Goal: Obtain resource: Obtain resource

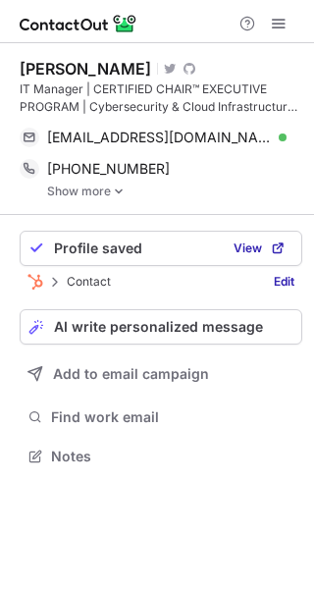
scroll to position [442, 314]
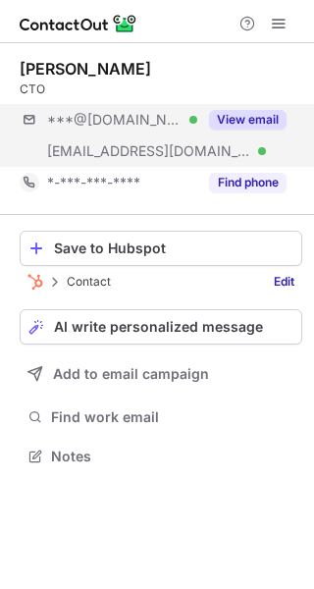
scroll to position [442, 314]
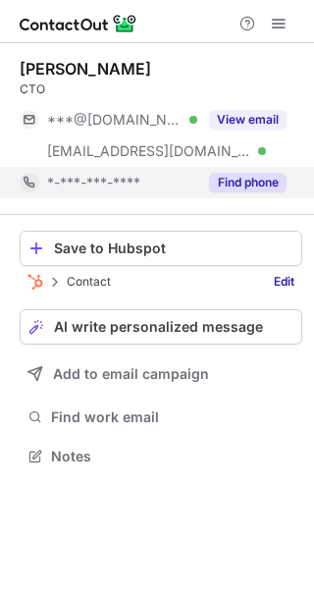
click at [246, 181] on button "Find phone" at bounding box center [248, 183] width 78 height 20
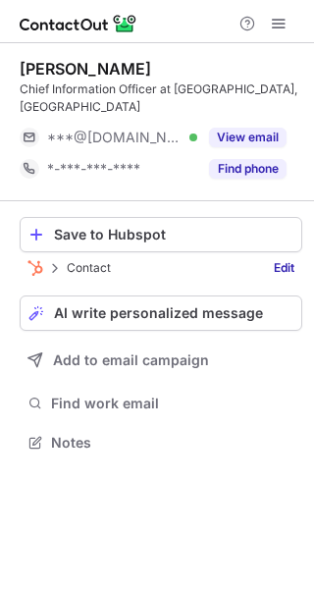
scroll to position [428, 314]
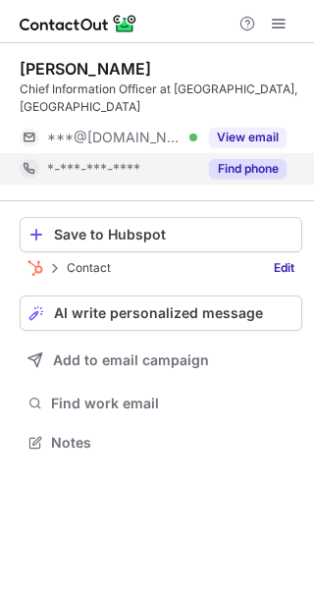
click at [244, 161] on button "Find phone" at bounding box center [248, 169] width 78 height 20
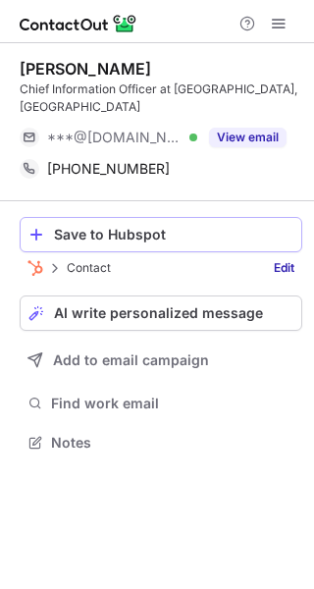
click at [143, 244] on button "Save to Hubspot" at bounding box center [161, 234] width 283 height 35
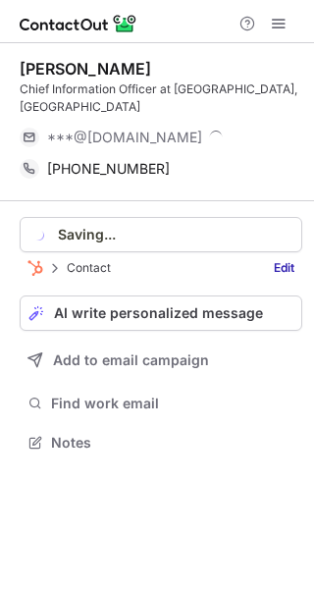
click at [143, 244] on button "Saving..." at bounding box center [161, 234] width 283 height 35
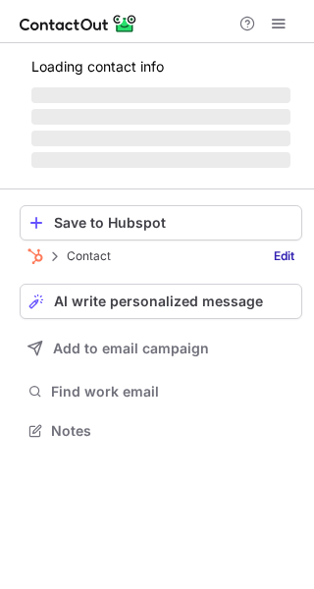
scroll to position [428, 314]
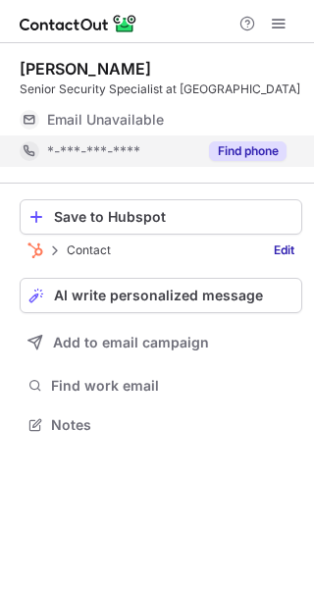
click at [255, 161] on button "Find phone" at bounding box center [248, 151] width 78 height 20
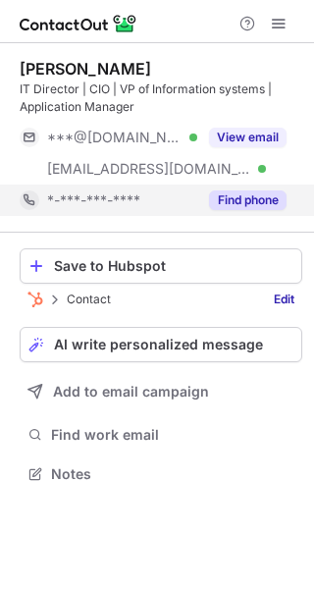
scroll to position [459, 314]
click at [261, 189] on div "Find phone" at bounding box center [241, 199] width 89 height 31
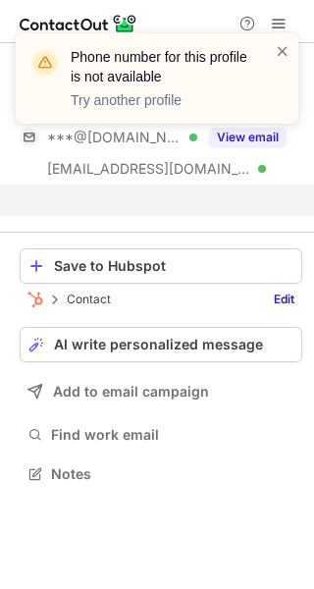
scroll to position [428, 314]
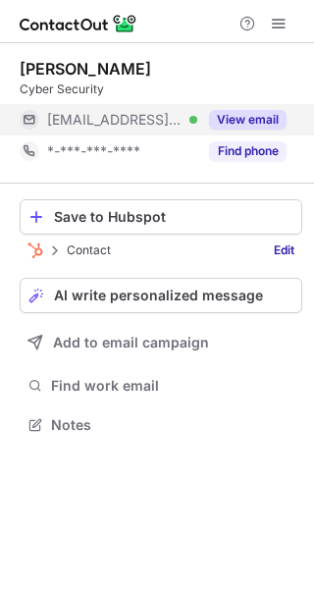
scroll to position [10, 10]
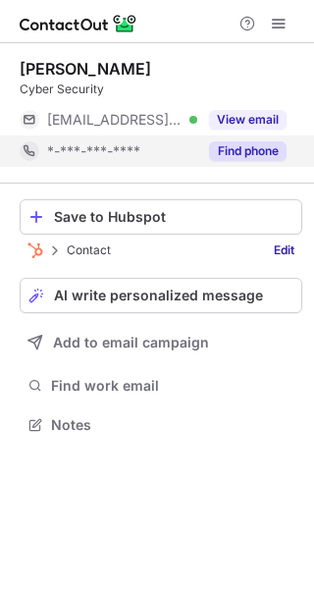
click at [240, 155] on button "Find phone" at bounding box center [248, 151] width 78 height 20
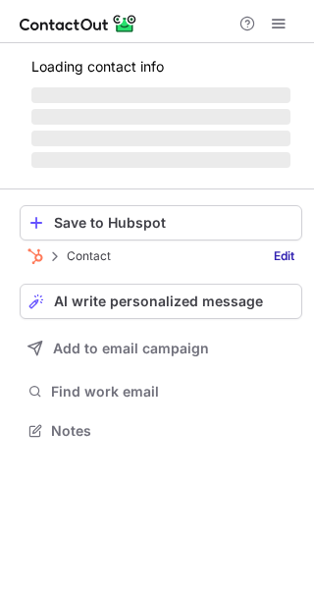
scroll to position [428, 314]
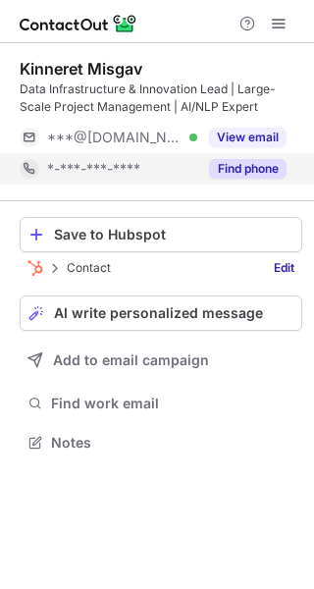
click at [258, 166] on button "Find phone" at bounding box center [248, 169] width 78 height 20
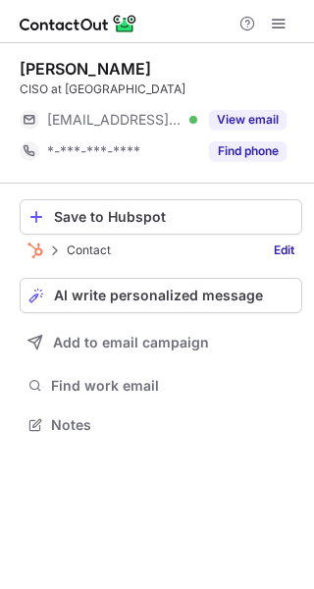
scroll to position [10, 10]
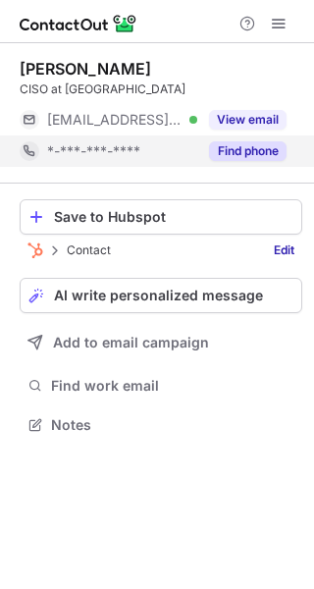
click at [268, 156] on button "Find phone" at bounding box center [248, 151] width 78 height 20
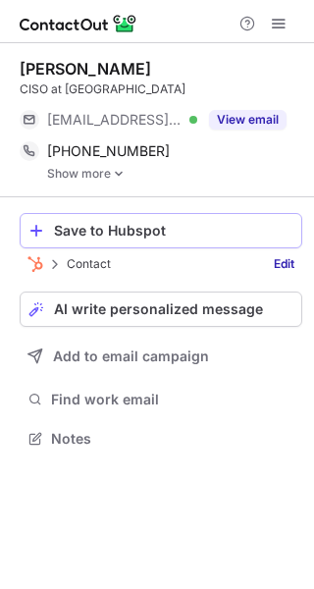
click at [184, 234] on div "Save to Hubspot" at bounding box center [173, 231] width 239 height 16
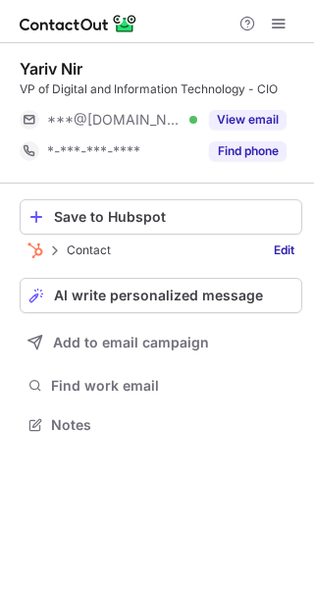
scroll to position [10, 10]
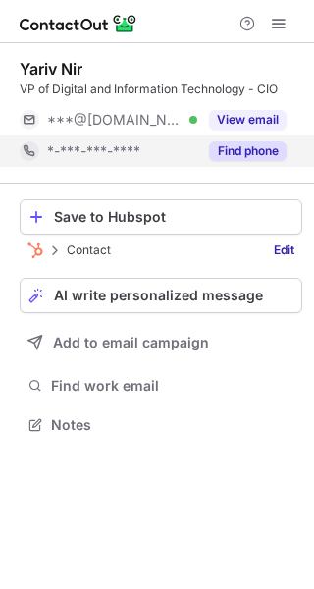
click at [250, 153] on button "Find phone" at bounding box center [248, 151] width 78 height 20
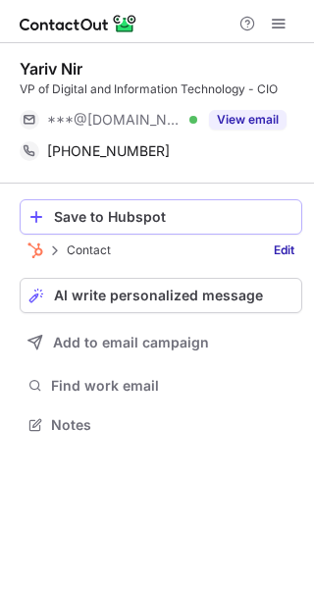
click at [185, 223] on div "Save to Hubspot" at bounding box center [173, 217] width 239 height 16
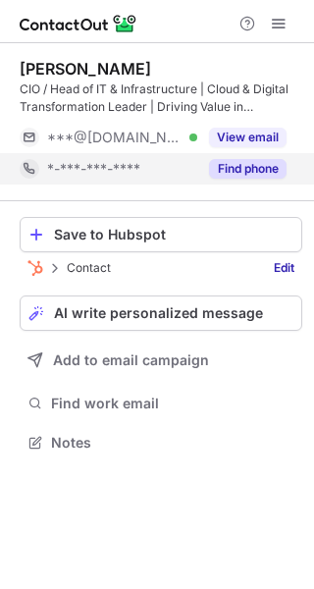
scroll to position [428, 314]
click at [263, 174] on button "Find phone" at bounding box center [248, 169] width 78 height 20
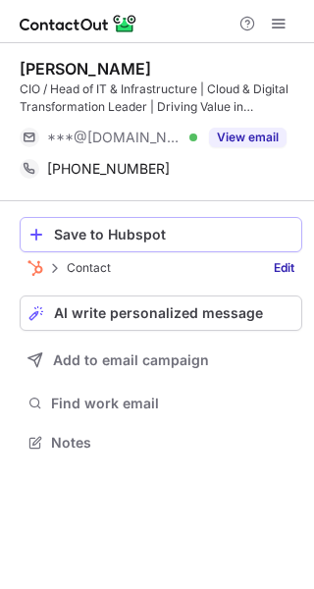
click at [191, 229] on div "Save to Hubspot" at bounding box center [173, 235] width 239 height 16
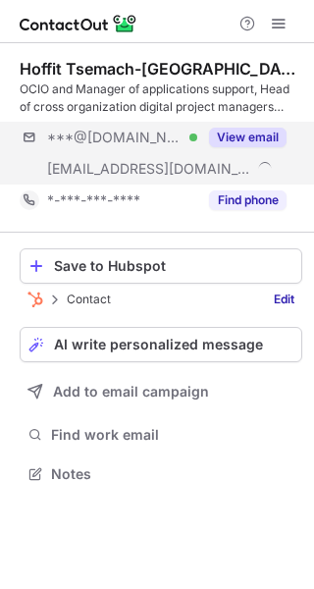
scroll to position [459, 314]
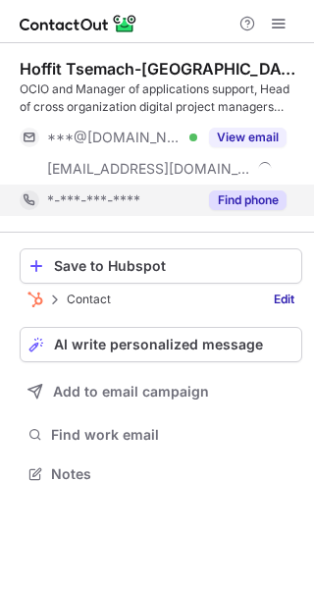
click at [248, 195] on button "Find phone" at bounding box center [248, 200] width 78 height 20
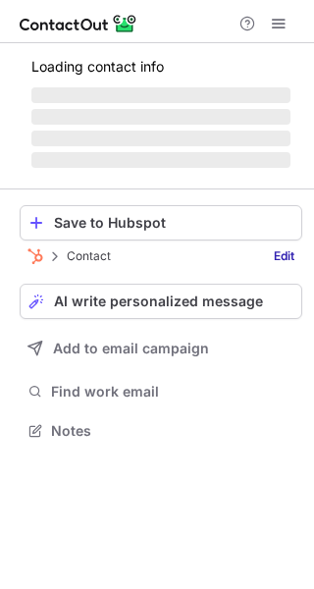
scroll to position [428, 314]
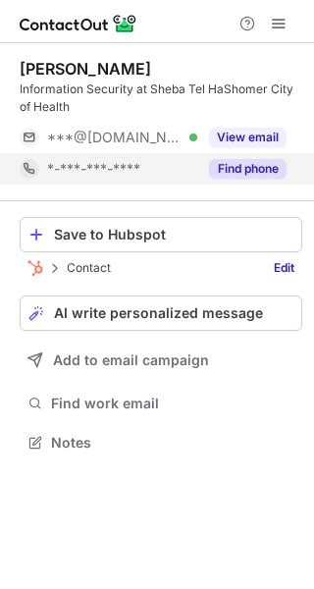
click at [227, 168] on button "Find phone" at bounding box center [248, 169] width 78 height 20
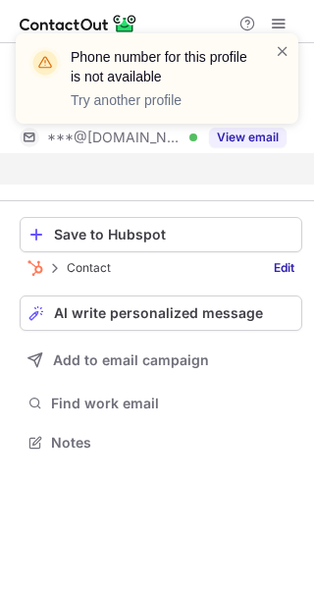
scroll to position [396, 314]
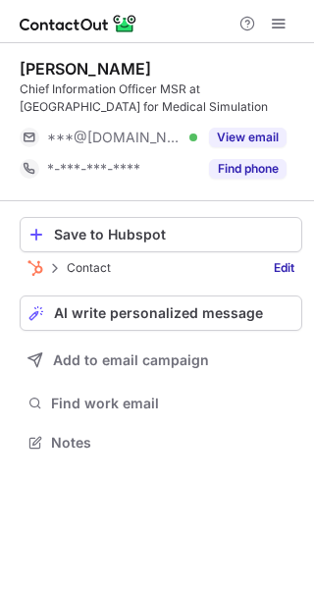
scroll to position [428, 314]
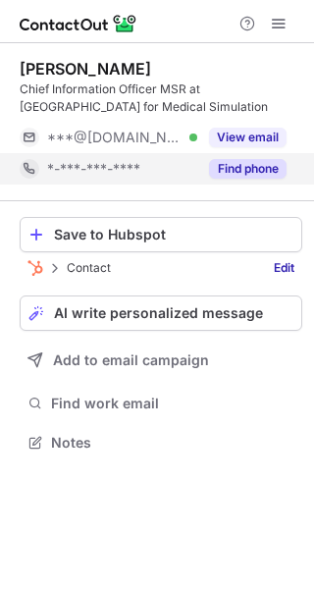
click at [227, 174] on button "Find phone" at bounding box center [248, 169] width 78 height 20
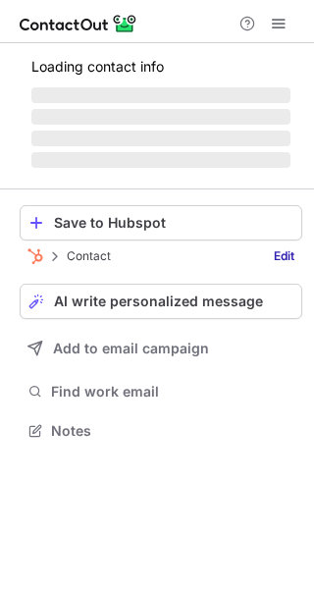
scroll to position [459, 314]
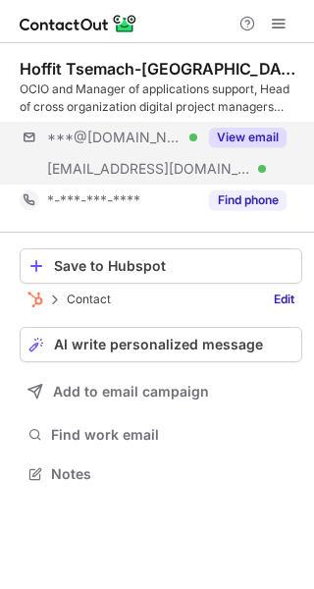
click at [248, 183] on div "***@[DOMAIN_NAME] Verified [EMAIL_ADDRESS][DOMAIN_NAME] Verified View email" at bounding box center [161, 153] width 283 height 63
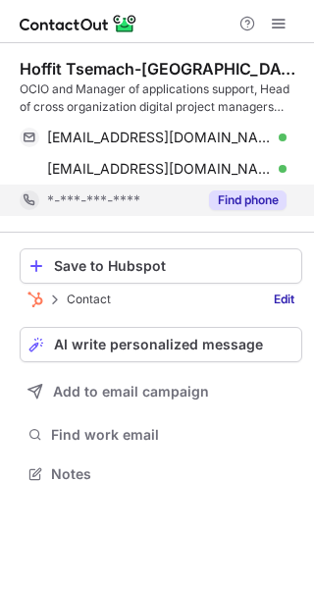
click at [246, 201] on button "Find phone" at bounding box center [248, 200] width 78 height 20
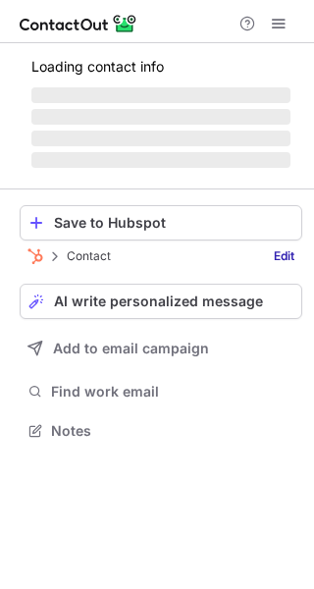
scroll to position [428, 314]
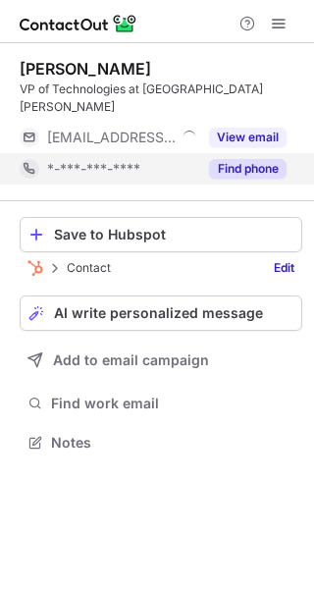
click at [235, 162] on button "Find phone" at bounding box center [248, 169] width 78 height 20
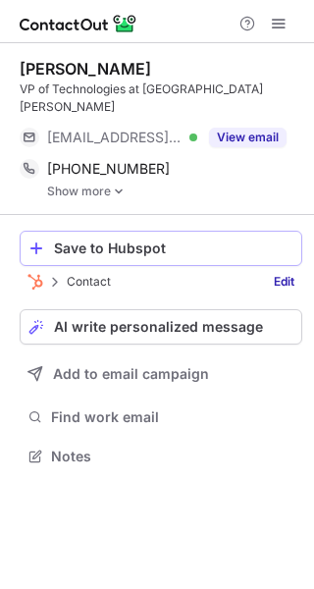
click at [176, 245] on div "Save to Hubspot" at bounding box center [173, 248] width 239 height 16
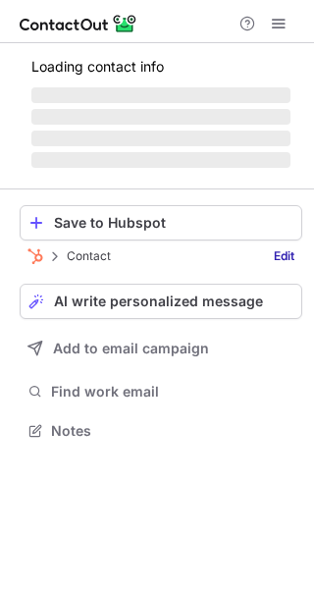
scroll to position [459, 314]
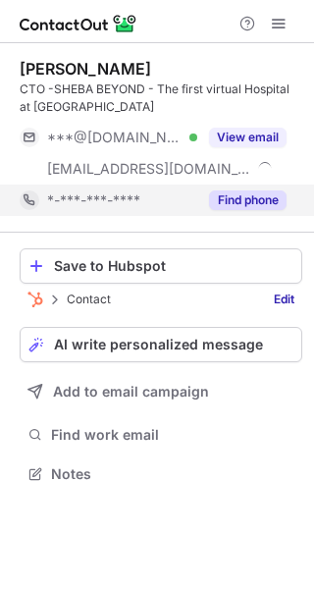
click at [264, 203] on button "Find phone" at bounding box center [248, 200] width 78 height 20
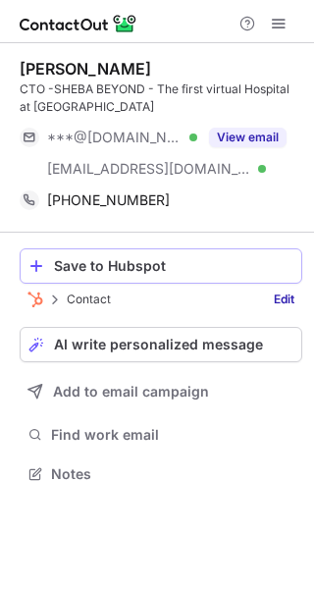
click at [177, 267] on div "Save to Hubspot" at bounding box center [173, 266] width 239 height 16
